Goal: Transaction & Acquisition: Purchase product/service

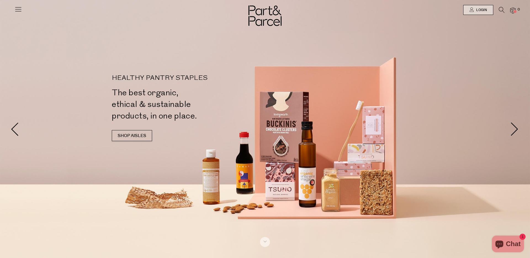
click at [503, 10] on icon at bounding box center [502, 10] width 6 height 6
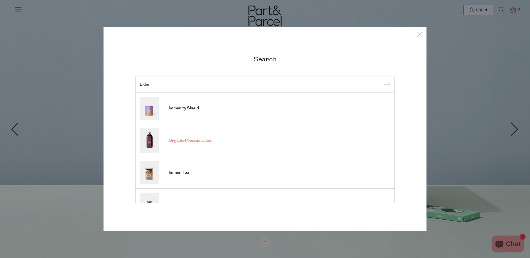
type input "Elder"
click at [203, 141] on span "Organic Pressed Juice" at bounding box center [190, 141] width 42 height 6
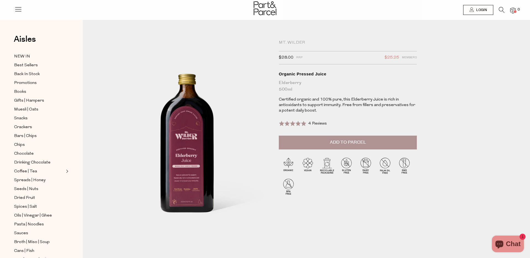
click at [317, 142] on button "Add to Parcel" at bounding box center [348, 142] width 138 height 14
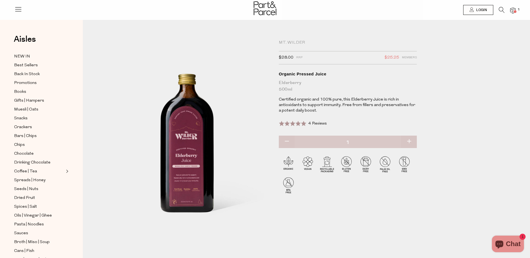
click at [502, 12] on icon at bounding box center [502, 10] width 6 height 6
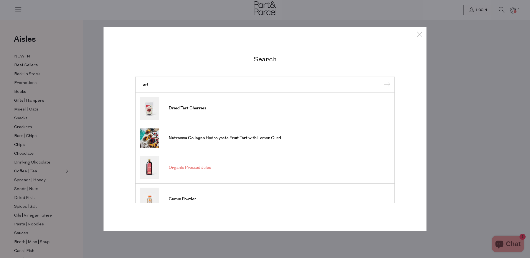
type input "Tart"
click at [200, 168] on span "Organic Pressed Juice" at bounding box center [190, 167] width 42 height 6
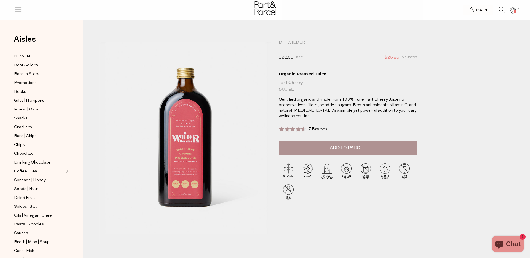
click at [330, 151] on button "Add to Parcel" at bounding box center [348, 148] width 138 height 14
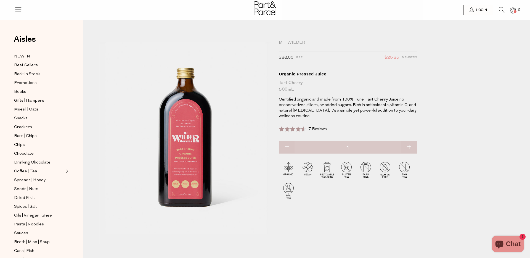
click at [502, 11] on icon at bounding box center [502, 10] width 6 height 6
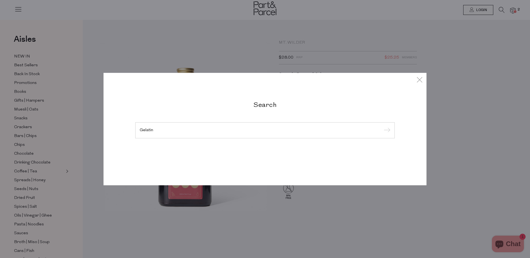
type input "Gelatin"
click at [382, 126] on input "submit" at bounding box center [386, 130] width 8 height 8
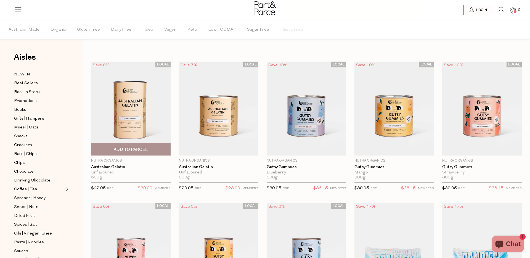
click at [144, 97] on img at bounding box center [130, 109] width 79 height 94
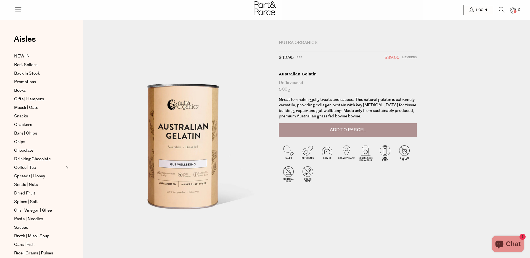
click at [334, 129] on span "Add to Parcel" at bounding box center [348, 130] width 36 height 6
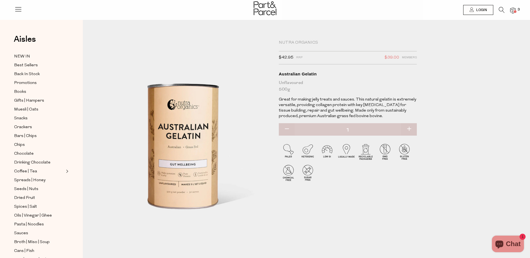
click at [503, 10] on icon at bounding box center [502, 10] width 6 height 6
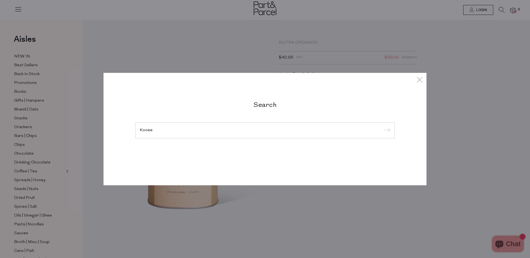
type input "Kooee"
click at [382, 126] on input "submit" at bounding box center [386, 130] width 8 height 8
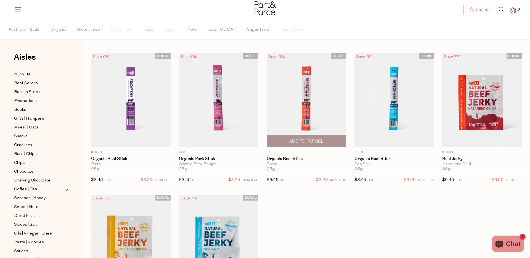
scroll to position [4, 0]
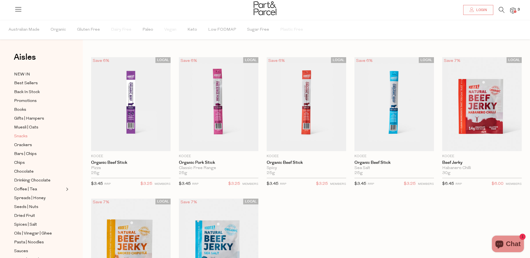
click at [24, 136] on span "Snacks" at bounding box center [21, 136] width 14 height 7
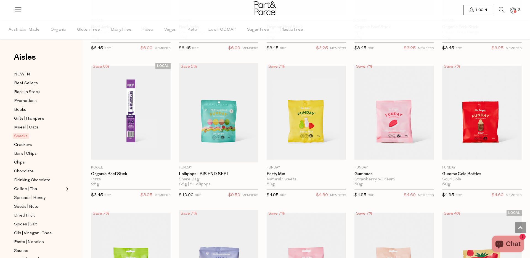
scroll to position [248, 0]
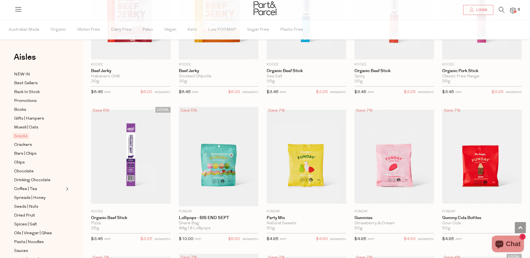
click at [500, 11] on icon at bounding box center [502, 10] width 6 height 6
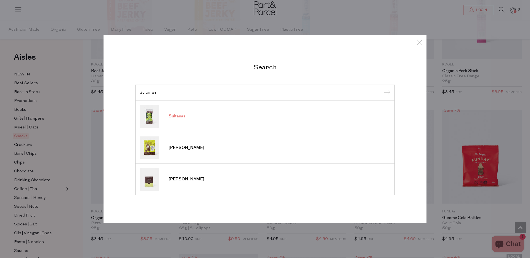
type input "Sultanan"
click at [185, 115] on span "Sultanas" at bounding box center [177, 116] width 17 height 6
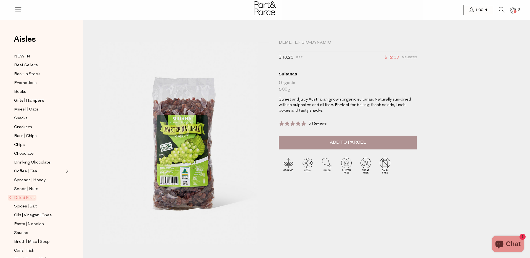
click at [355, 141] on span "Add to Parcel" at bounding box center [348, 142] width 36 height 6
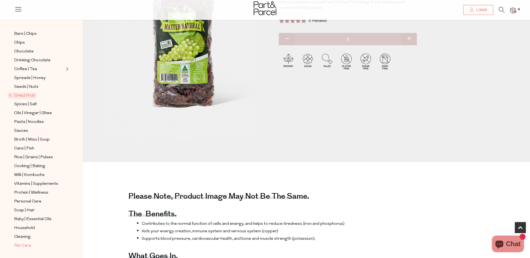
scroll to position [107, 0]
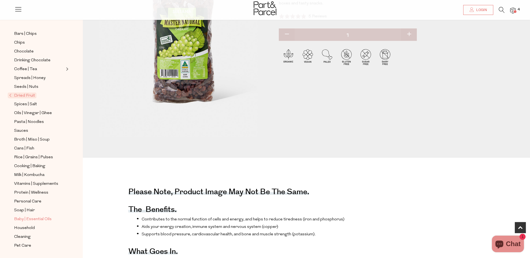
click at [39, 219] on span "Baby | Essential Oils" at bounding box center [33, 219] width 38 height 7
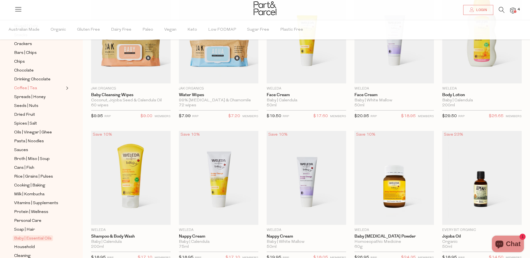
scroll to position [102, 0]
